Goal: Task Accomplishment & Management: Complete application form

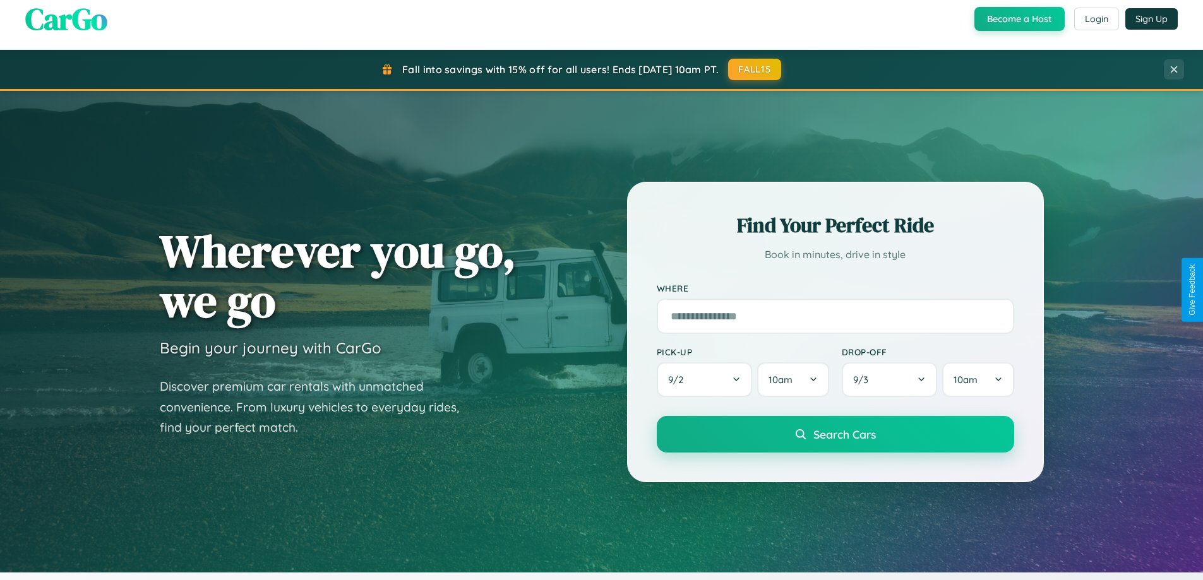
scroll to position [544, 0]
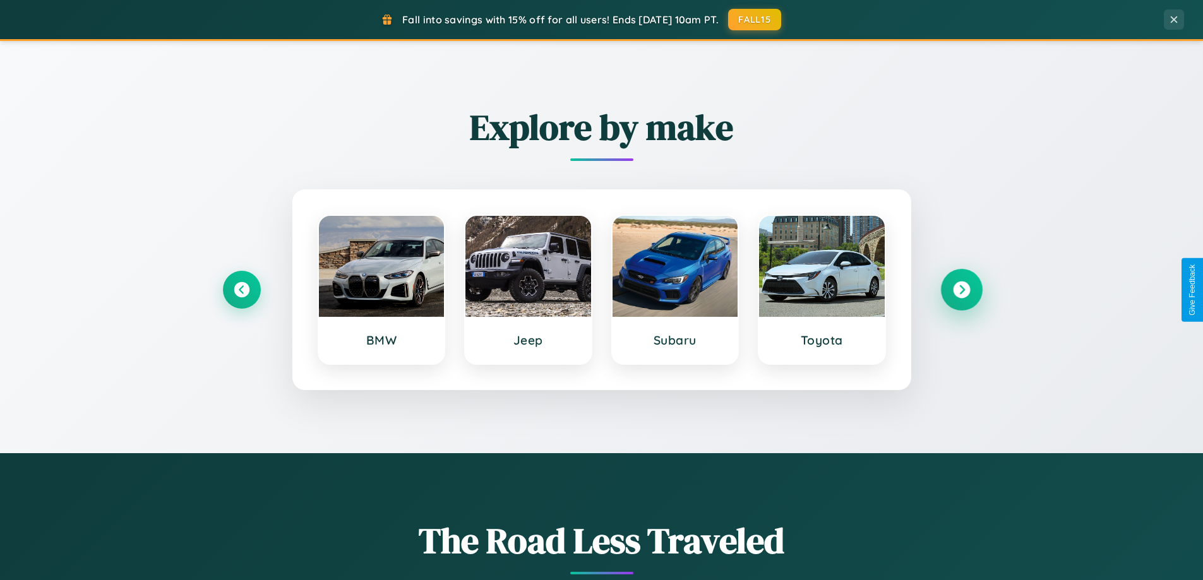
click at [961, 290] on icon at bounding box center [961, 290] width 17 height 17
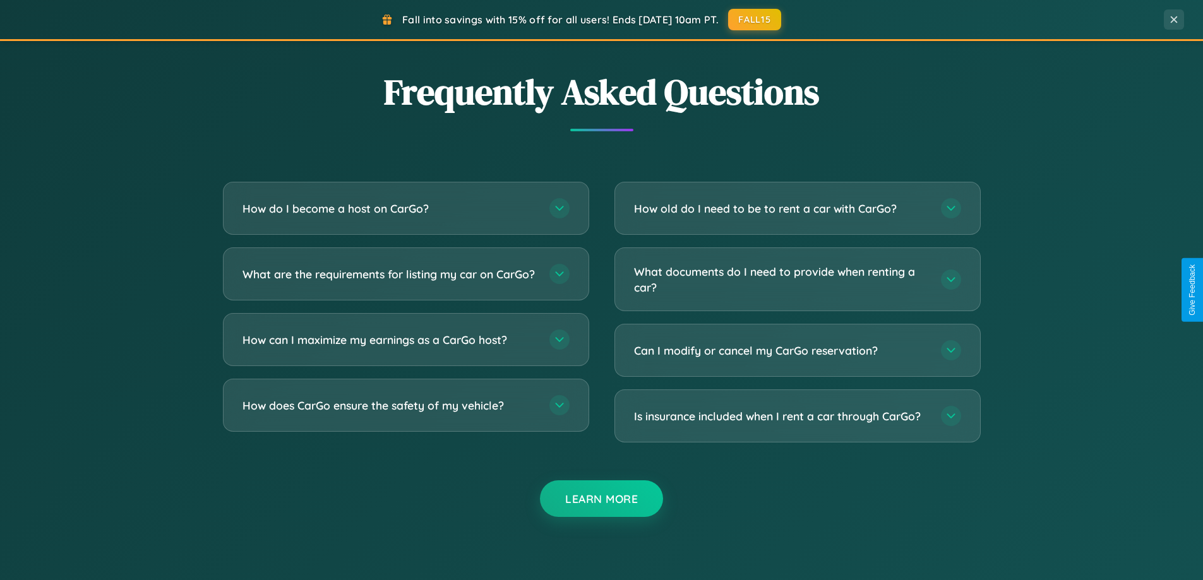
scroll to position [2430, 0]
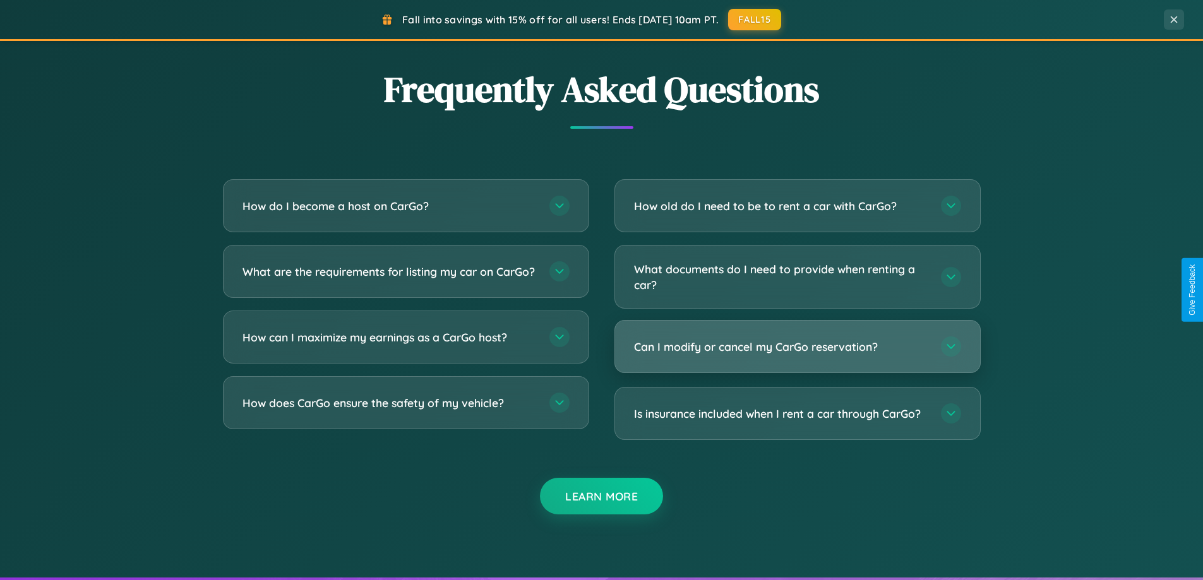
click at [797, 347] on h3 "Can I modify or cancel my CarGo reservation?" at bounding box center [781, 347] width 294 height 16
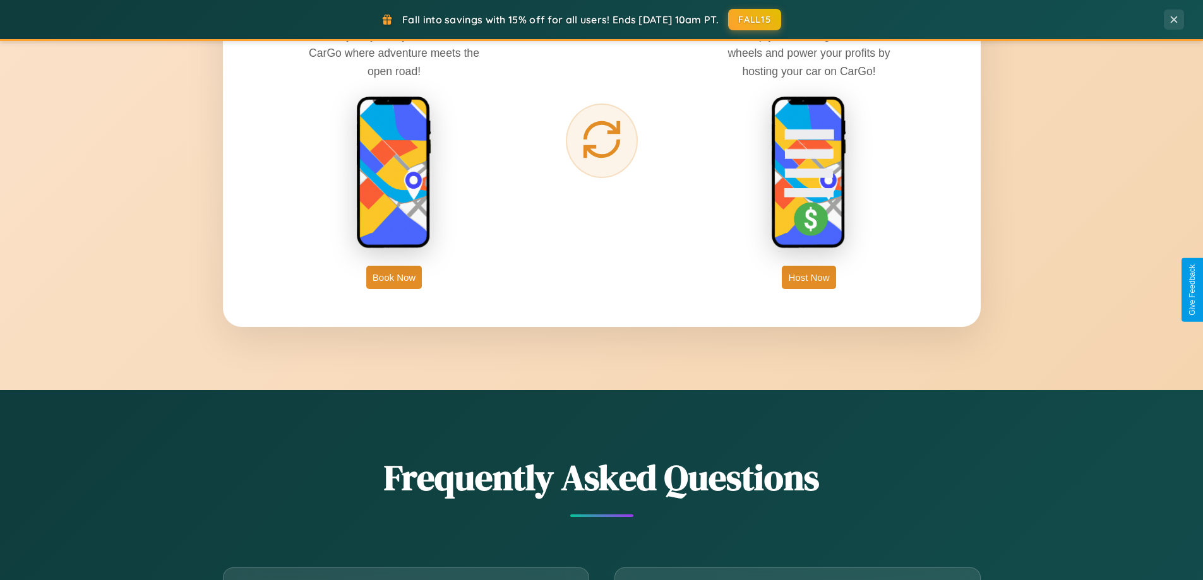
scroll to position [2029, 0]
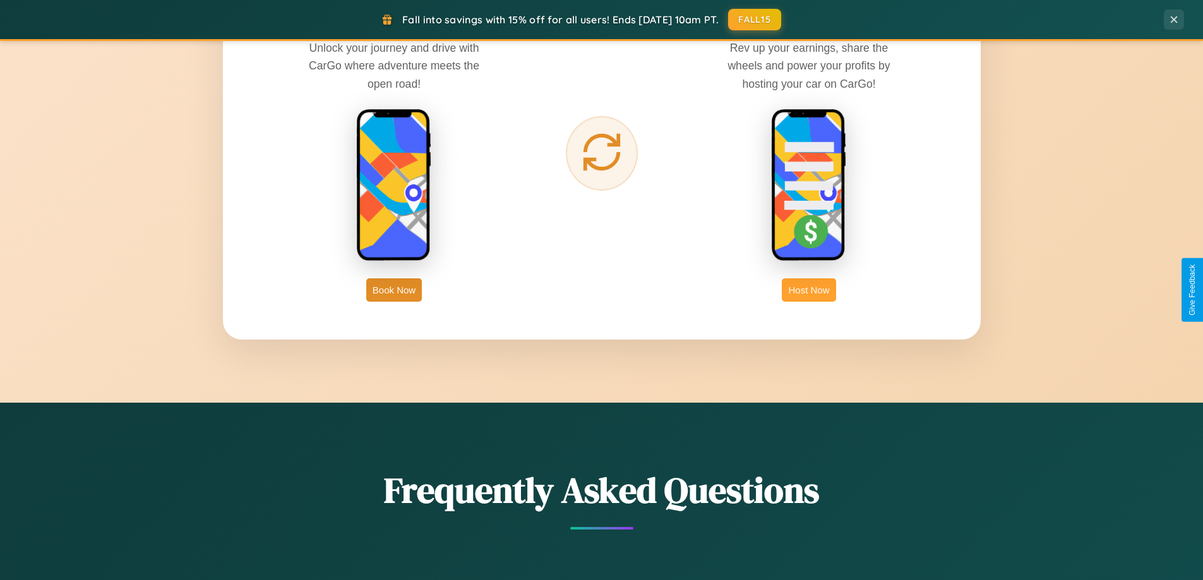
click at [809, 290] on button "Host Now" at bounding box center [809, 289] width 54 height 23
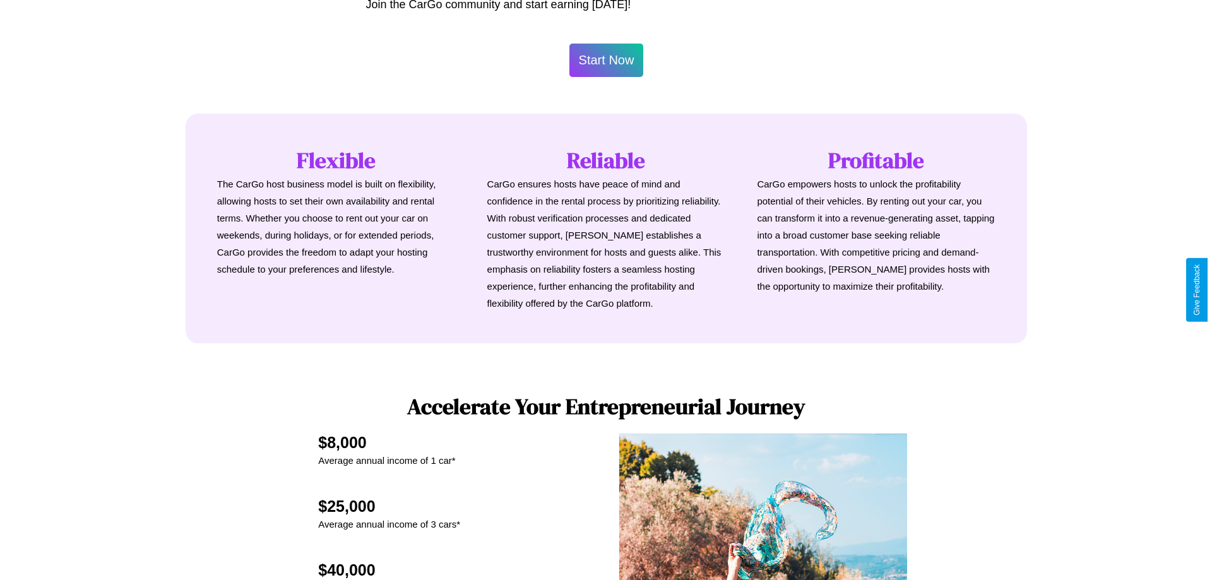
scroll to position [1317, 0]
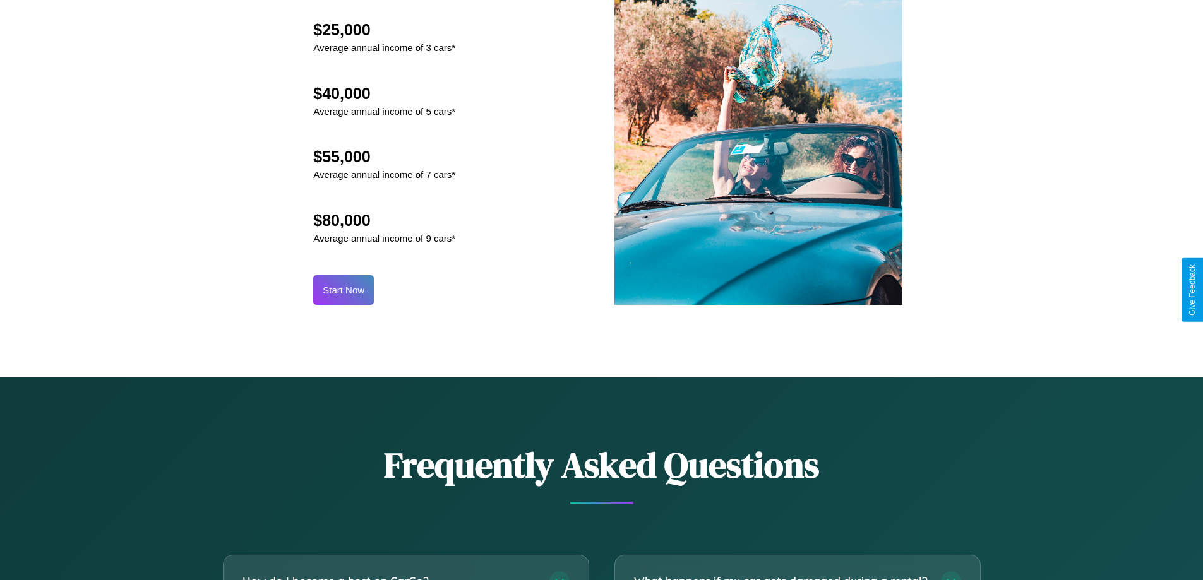
click at [344, 290] on button "Start Now" at bounding box center [343, 290] width 61 height 30
